Goal: Task Accomplishment & Management: Manage account settings

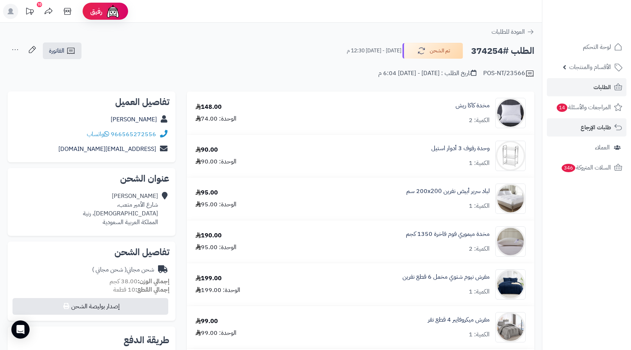
scroll to position [455, 0]
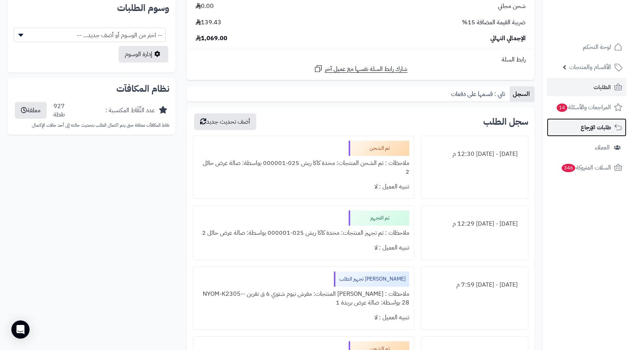
click at [581, 121] on link "طلبات الإرجاع" at bounding box center [587, 127] width 80 height 18
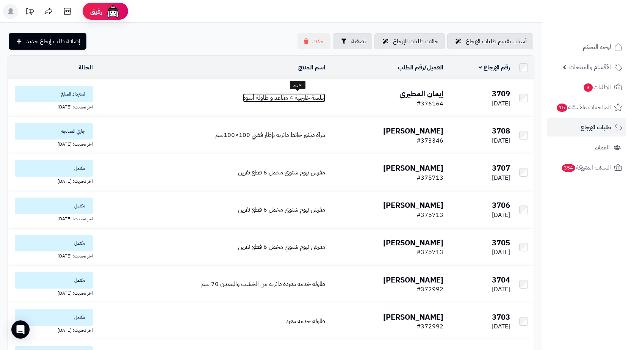
click at [300, 99] on span "جلسة خارجية 4 مقاعد و طاولة أسود" at bounding box center [284, 97] width 82 height 9
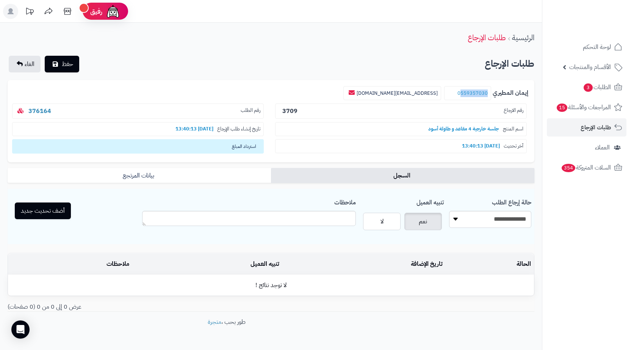
drag, startPoint x: 491, startPoint y: 93, endPoint x: 463, endPoint y: 97, distance: 28.3
click at [463, 97] on small "0559357030" at bounding box center [467, 93] width 47 height 14
copy link "559357030"
click at [584, 131] on span "طلبات الإرجاع" at bounding box center [595, 127] width 30 height 11
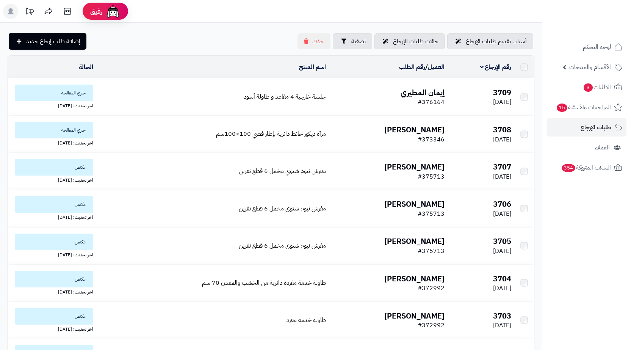
click at [355, 136] on td "فاضله الباشا #373346" at bounding box center [388, 134] width 119 height 37
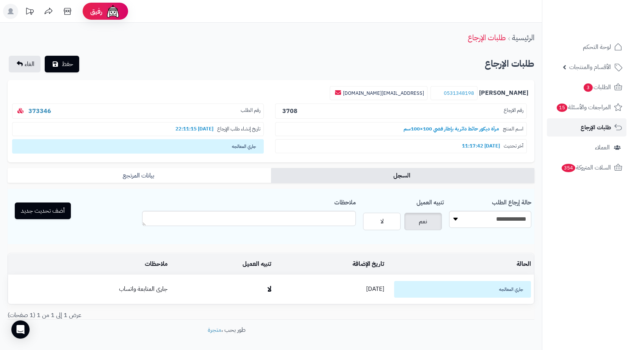
click at [597, 124] on span "طلبات الإرجاع" at bounding box center [595, 127] width 30 height 11
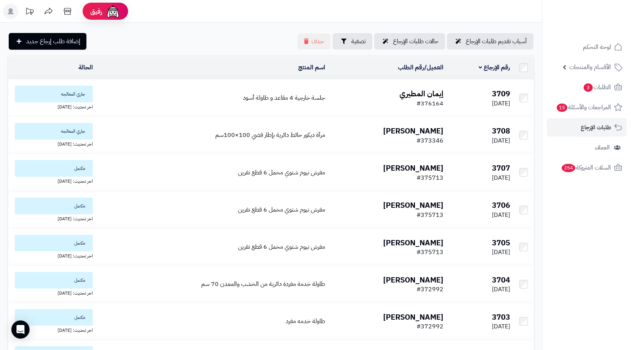
click at [240, 89] on td "جلسة خارجية 4 مقاعد و طاولة أسود" at bounding box center [212, 98] width 232 height 37
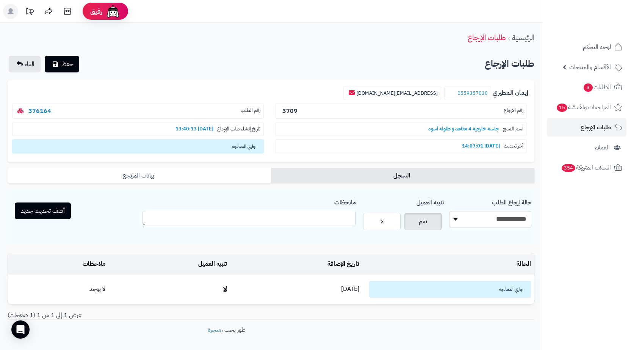
click at [310, 217] on textarea "ملاحظات" at bounding box center [249, 218] width 214 height 15
type textarea "**********"
click at [57, 215] on button "أضف تحديث جديد" at bounding box center [43, 210] width 56 height 17
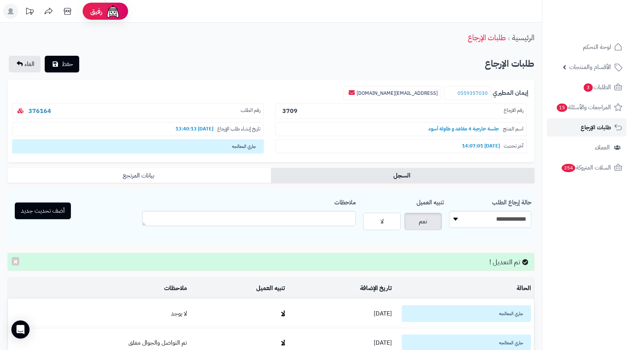
click at [575, 129] on link "طلبات الإرجاع" at bounding box center [587, 127] width 80 height 18
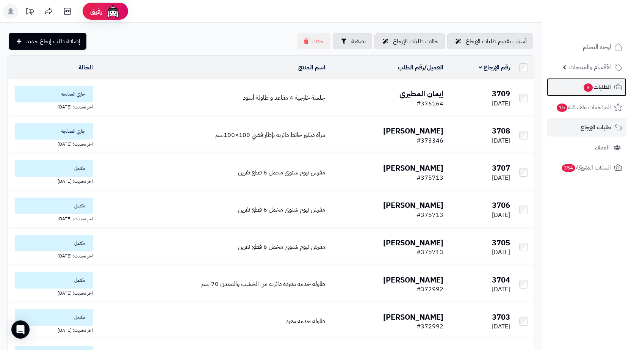
click at [607, 93] on link "الطلبات 3" at bounding box center [587, 87] width 80 height 18
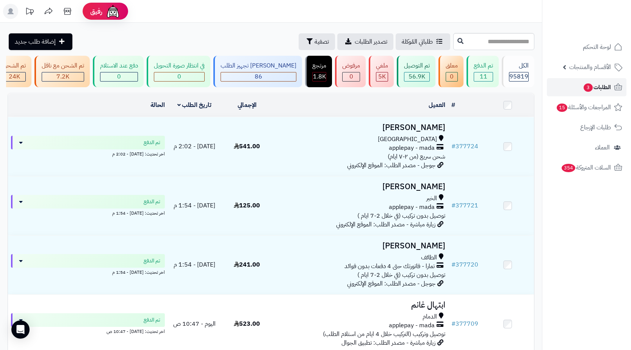
click at [580, 83] on link "الطلبات 3" at bounding box center [587, 87] width 80 height 18
click at [596, 81] on link "الطلبات 3" at bounding box center [587, 87] width 80 height 18
click at [575, 86] on link "الطلبات 3" at bounding box center [587, 87] width 80 height 18
click at [505, 43] on input "text" at bounding box center [493, 41] width 81 height 17
paste input "******"
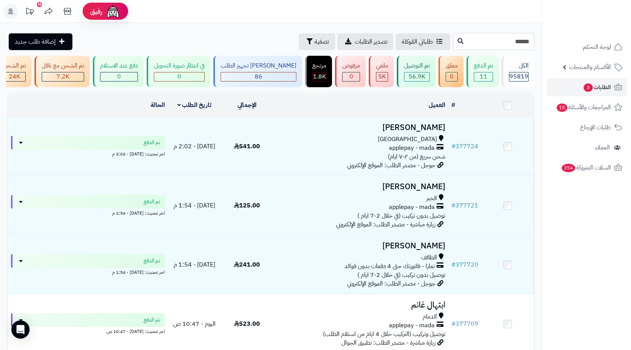
type input "******"
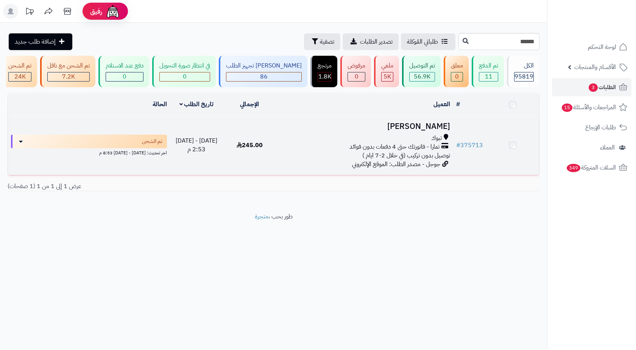
click at [390, 151] on span "تمارا - فاتورتك حتى 4 دفعات بدون فوائد" at bounding box center [395, 146] width 90 height 9
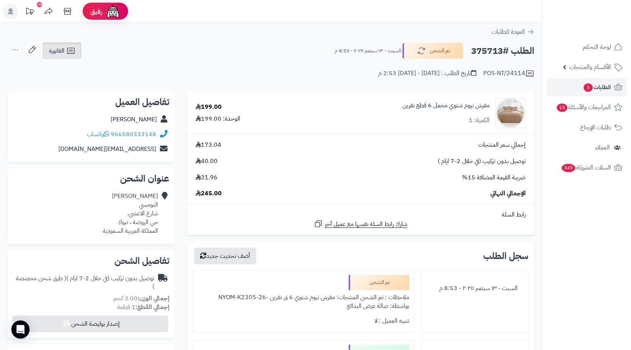
click at [66, 57] on link "الفاتورة" at bounding box center [62, 50] width 39 height 17
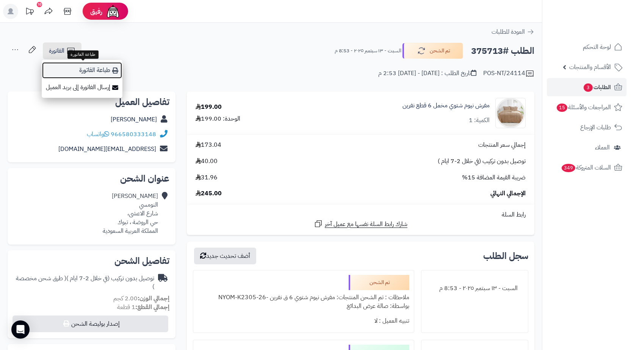
click at [70, 69] on link "طباعة الفاتورة" at bounding box center [82, 70] width 81 height 17
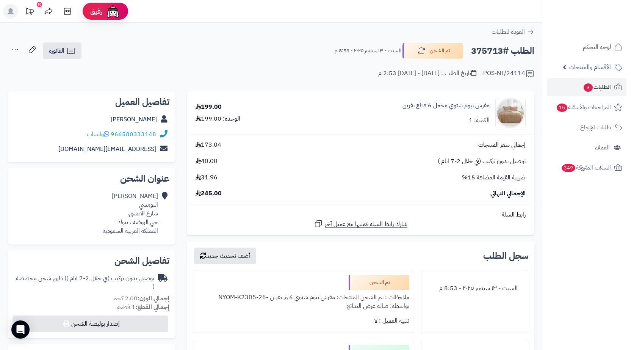
click at [494, 52] on h2 "الطلب #375713" at bounding box center [502, 51] width 63 height 16
copy h2 "375713"
click at [609, 88] on span "الطلبات 3" at bounding box center [597, 87] width 28 height 11
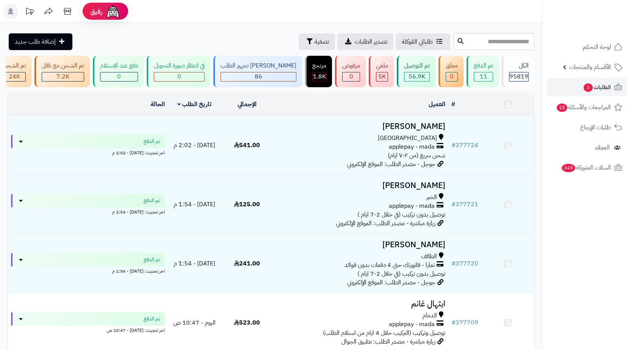
click at [511, 37] on input "text" at bounding box center [493, 41] width 81 height 17
type input "******"
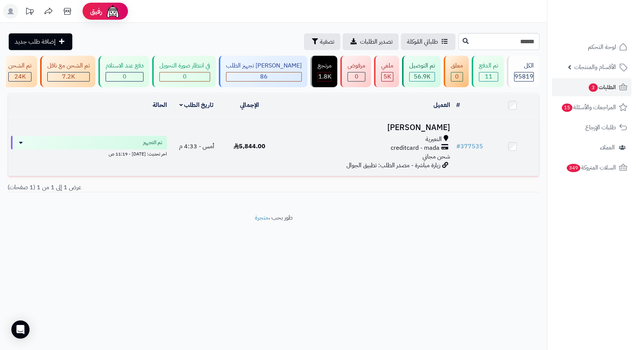
click at [411, 152] on span "creditcard - mada" at bounding box center [415, 148] width 49 height 9
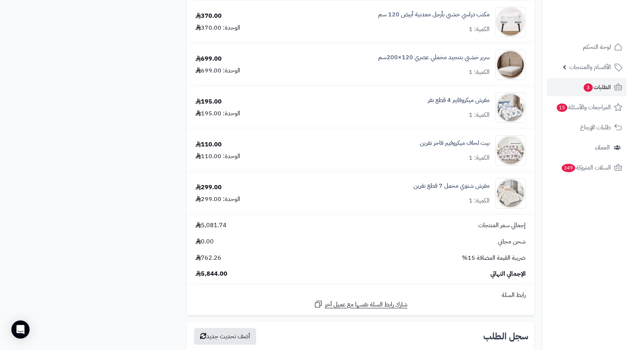
scroll to position [1174, 0]
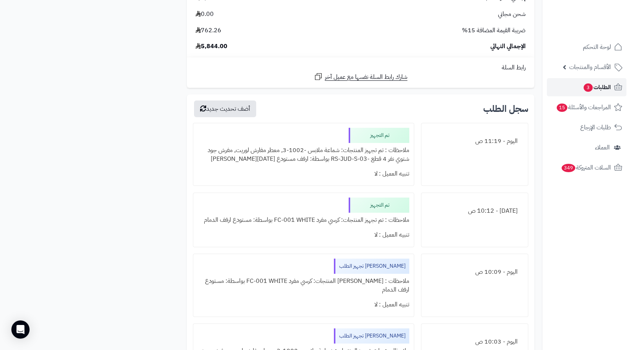
click at [597, 84] on span "الطلبات 3" at bounding box center [597, 87] width 28 height 11
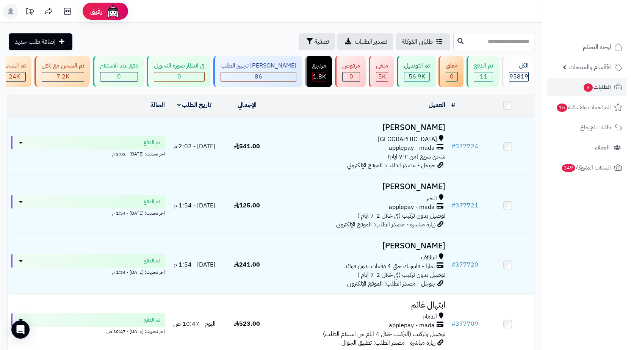
click at [503, 36] on input "text" at bounding box center [493, 41] width 81 height 17
paste input "******"
type input "******"
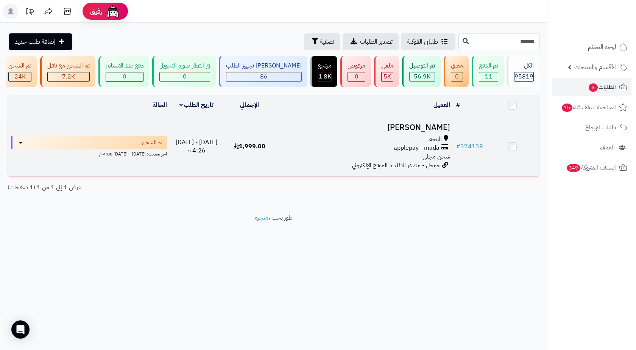
click at [407, 141] on div "الوجه" at bounding box center [365, 139] width 171 height 9
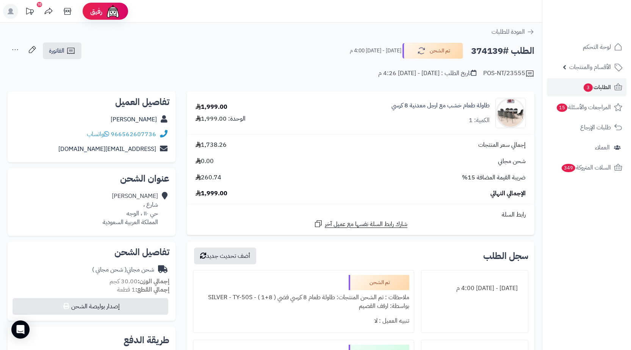
click at [133, 210] on div "[PERSON_NAME] شارع ، حي ١١٠ ، الوجه المملكة العربية السعودية" at bounding box center [130, 209] width 55 height 34
copy div "الوجه"
click at [165, 217] on icon at bounding box center [164, 209] width 8 height 34
click at [588, 94] on link "الطلبات 3" at bounding box center [587, 87] width 80 height 18
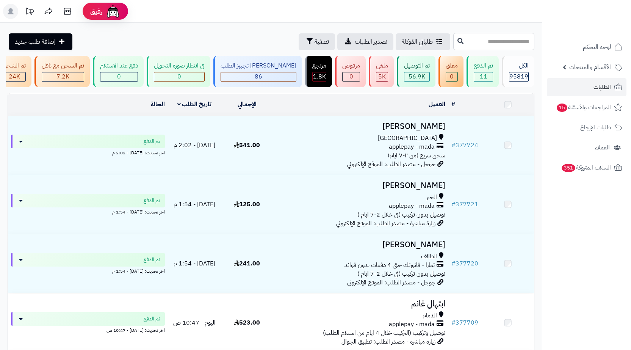
click at [506, 45] on input "text" at bounding box center [493, 41] width 81 height 17
paste input "******"
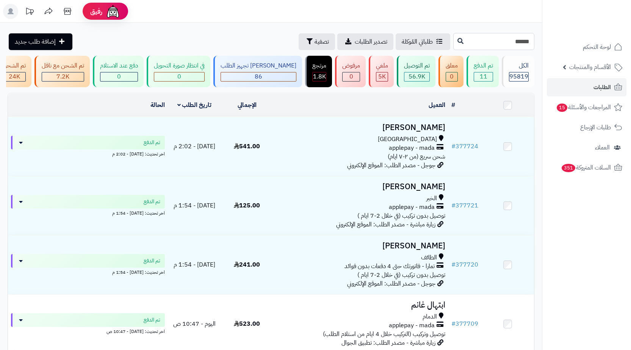
type input "******"
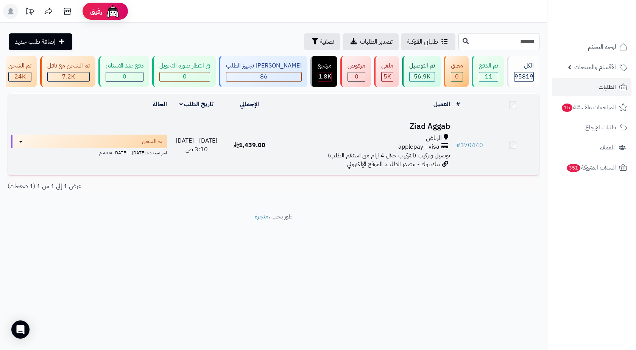
click at [359, 149] on div "applepay - visa" at bounding box center [365, 146] width 171 height 9
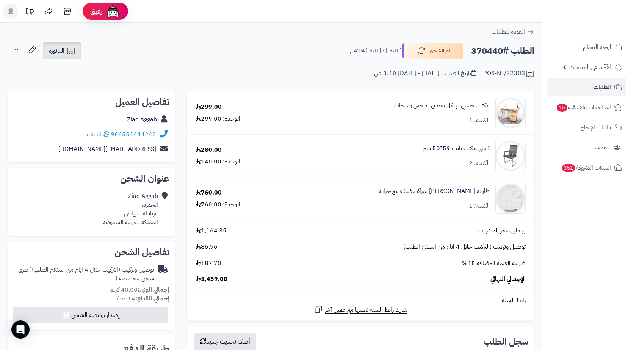
click at [67, 52] on icon at bounding box center [70, 50] width 9 height 9
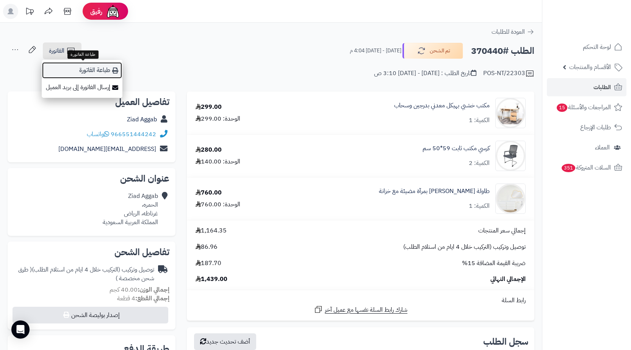
click at [82, 66] on link "طباعة الفاتورة" at bounding box center [82, 70] width 81 height 17
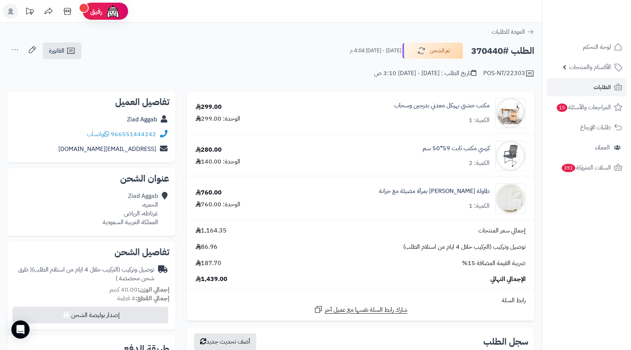
click at [491, 52] on h2 "الطلب #370440" at bounding box center [502, 51] width 63 height 16
copy h2 "370440"
